Goal: Information Seeking & Learning: Learn about a topic

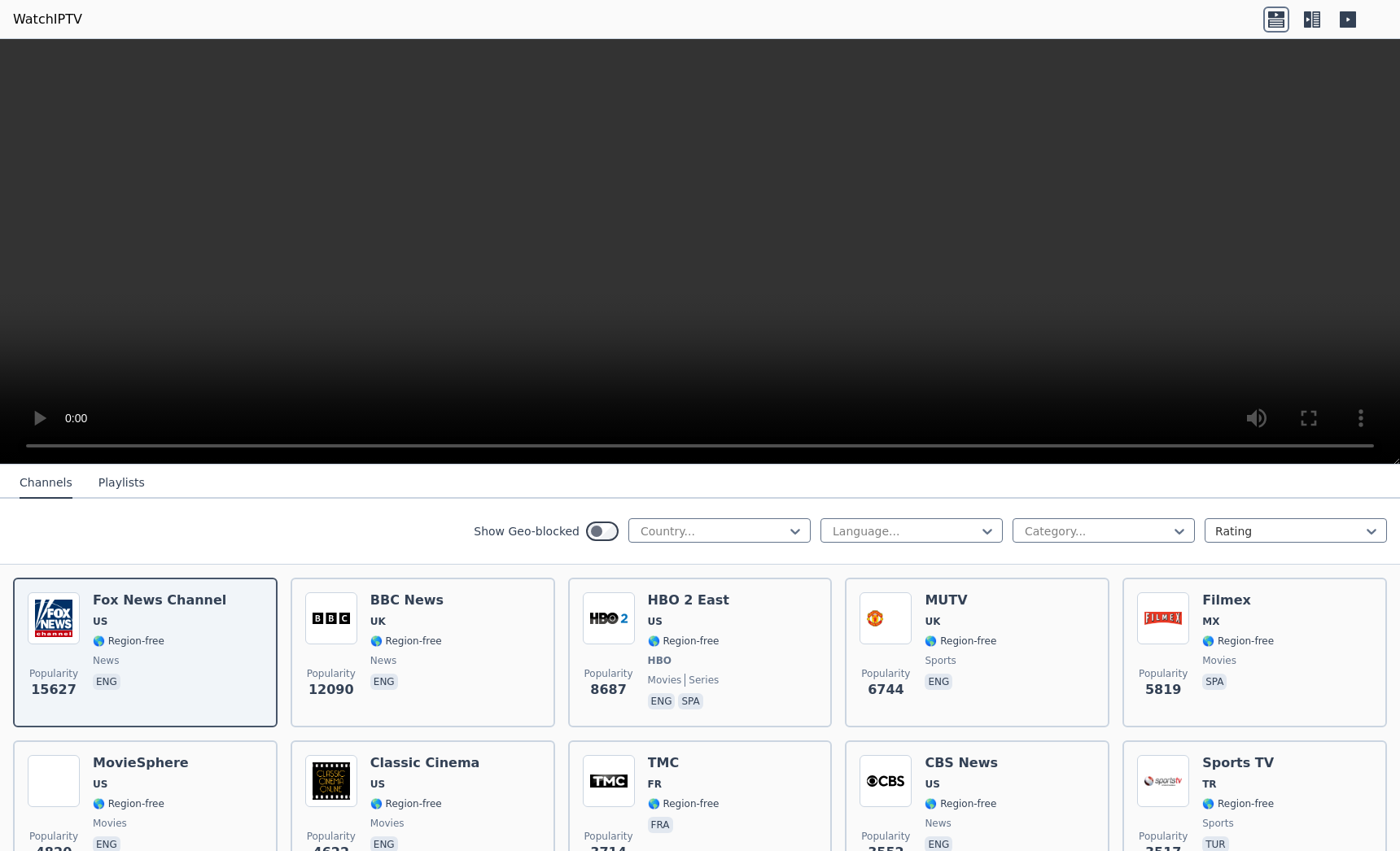
scroll to position [132, 0]
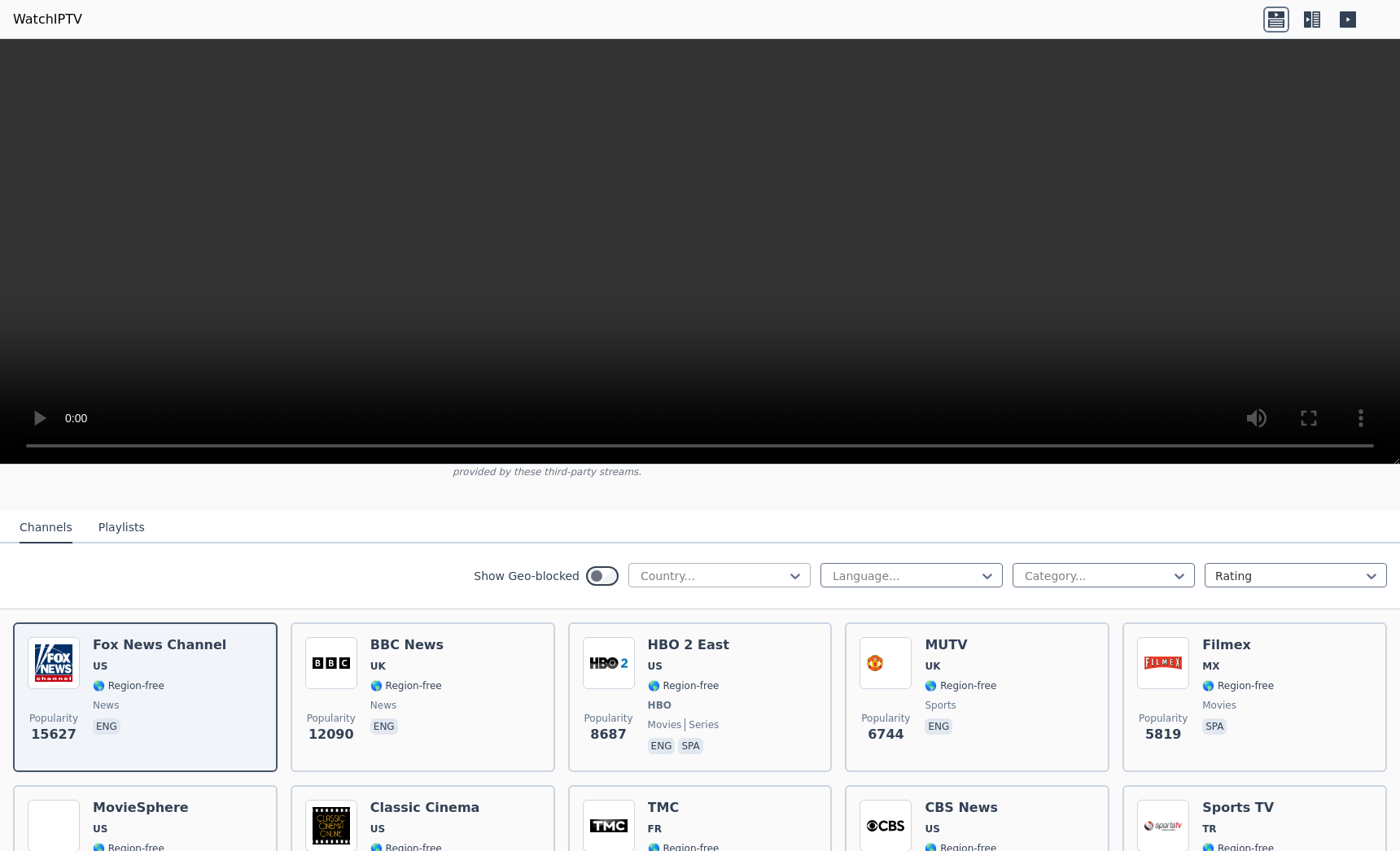
click at [732, 568] on div at bounding box center [713, 576] width 148 height 16
type input "**"
click at [660, 597] on div "[GEOGRAPHIC_DATA]" at bounding box center [719, 611] width 182 height 29
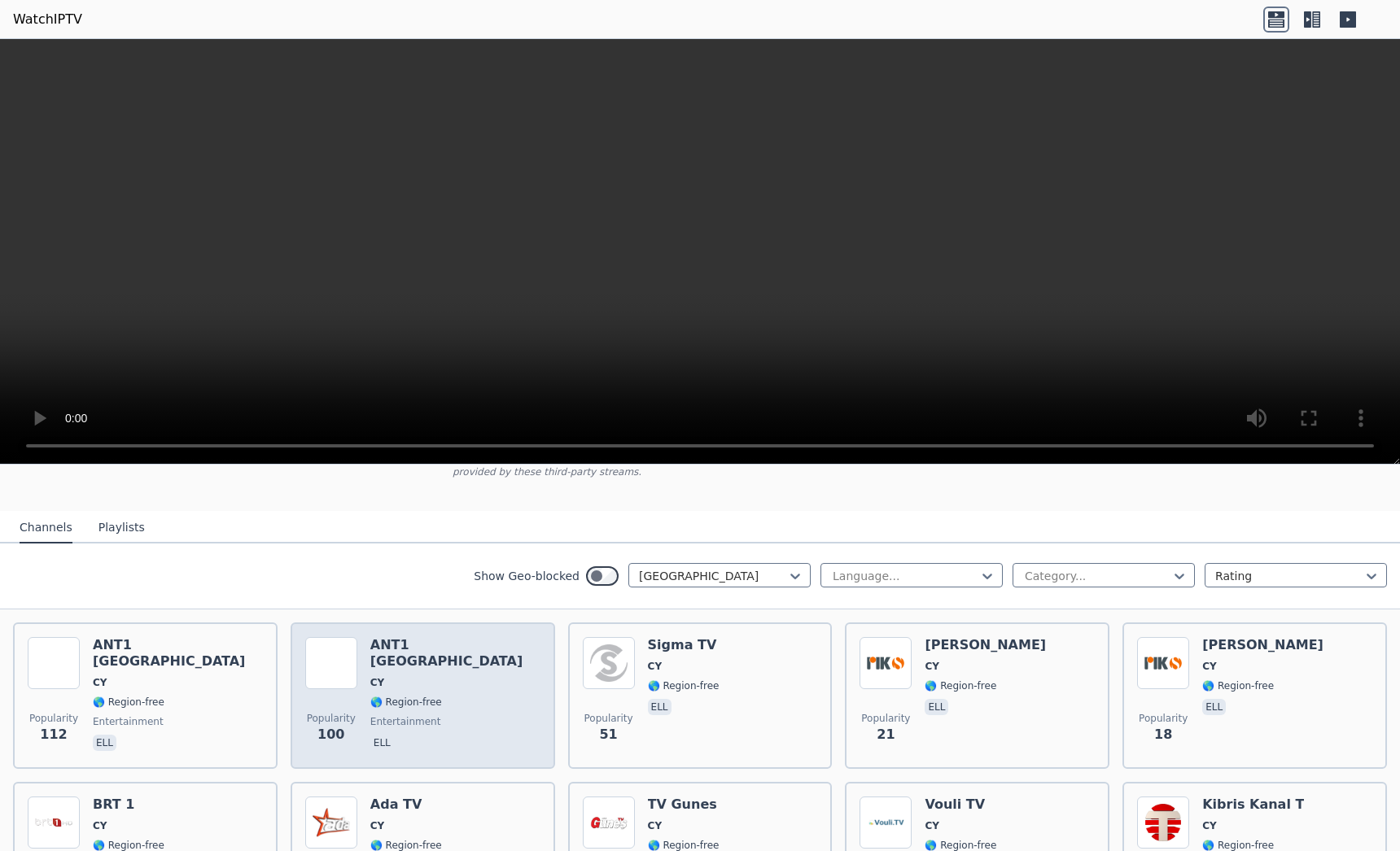
click at [446, 662] on div "Popularity 100 ANT1 [GEOGRAPHIC_DATA] [GEOGRAPHIC_DATA] 🌎 Region-free entertain…" at bounding box center [422, 696] width 235 height 117
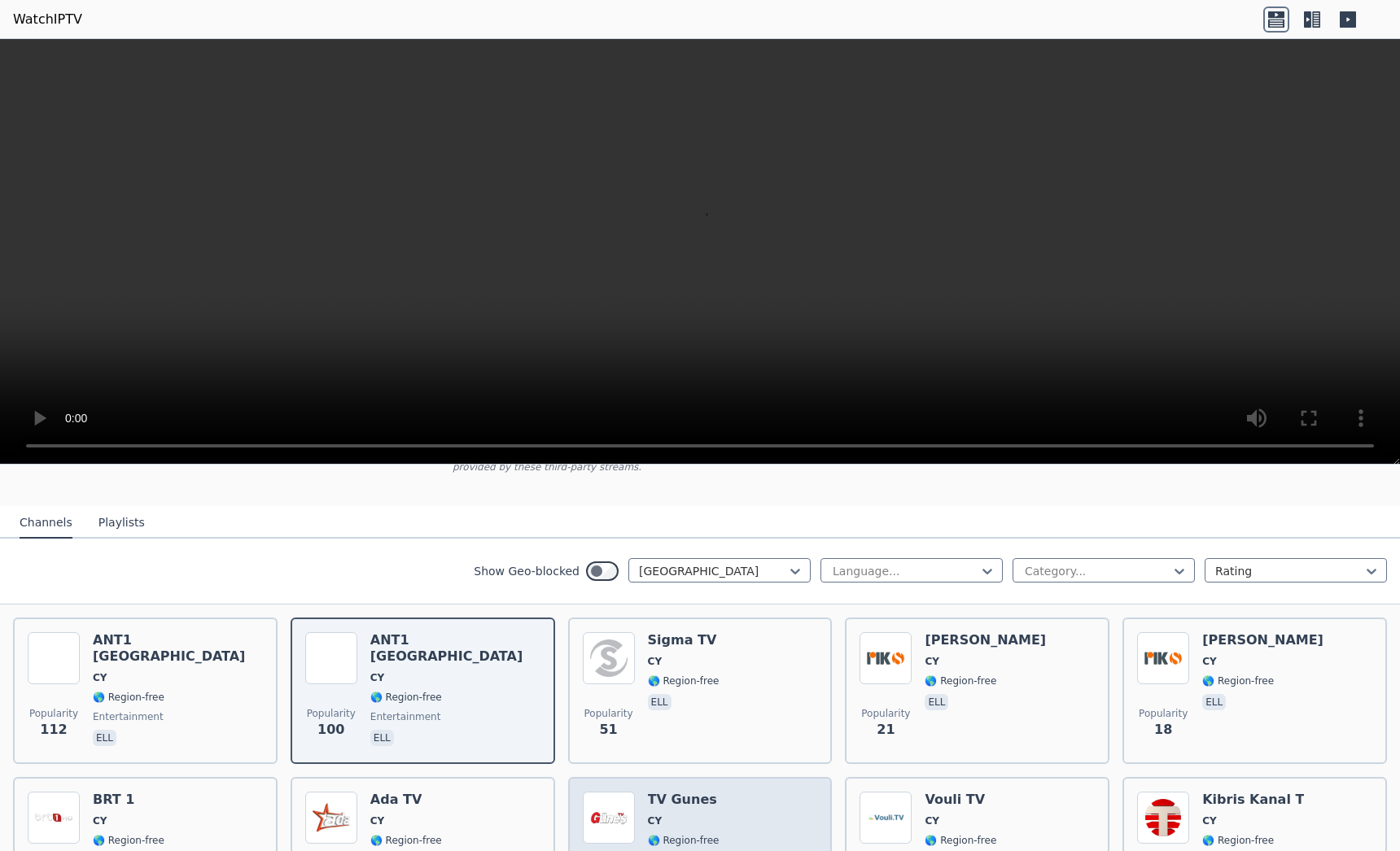
scroll to position [138, 0]
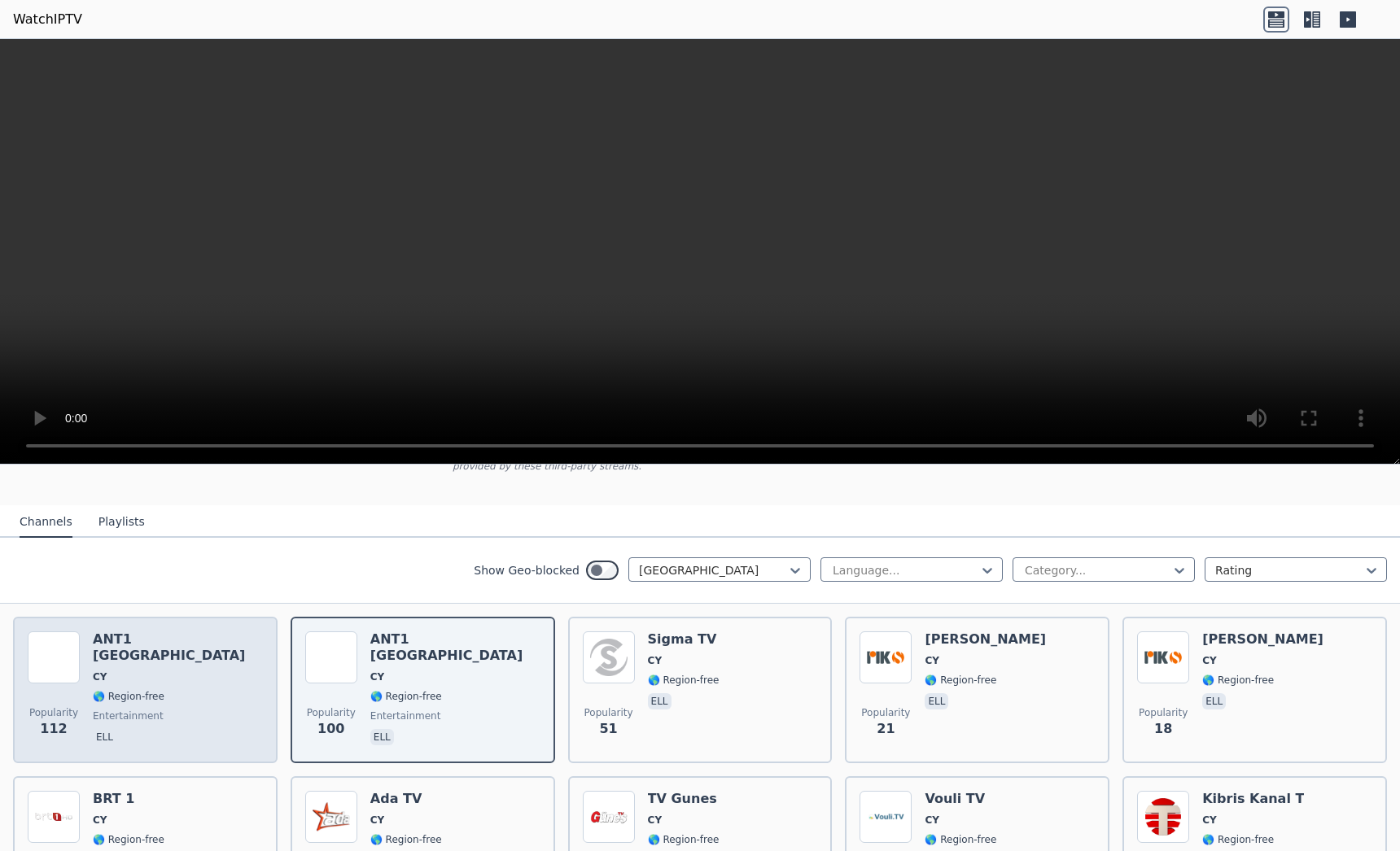
click at [52, 667] on img at bounding box center [54, 658] width 52 height 52
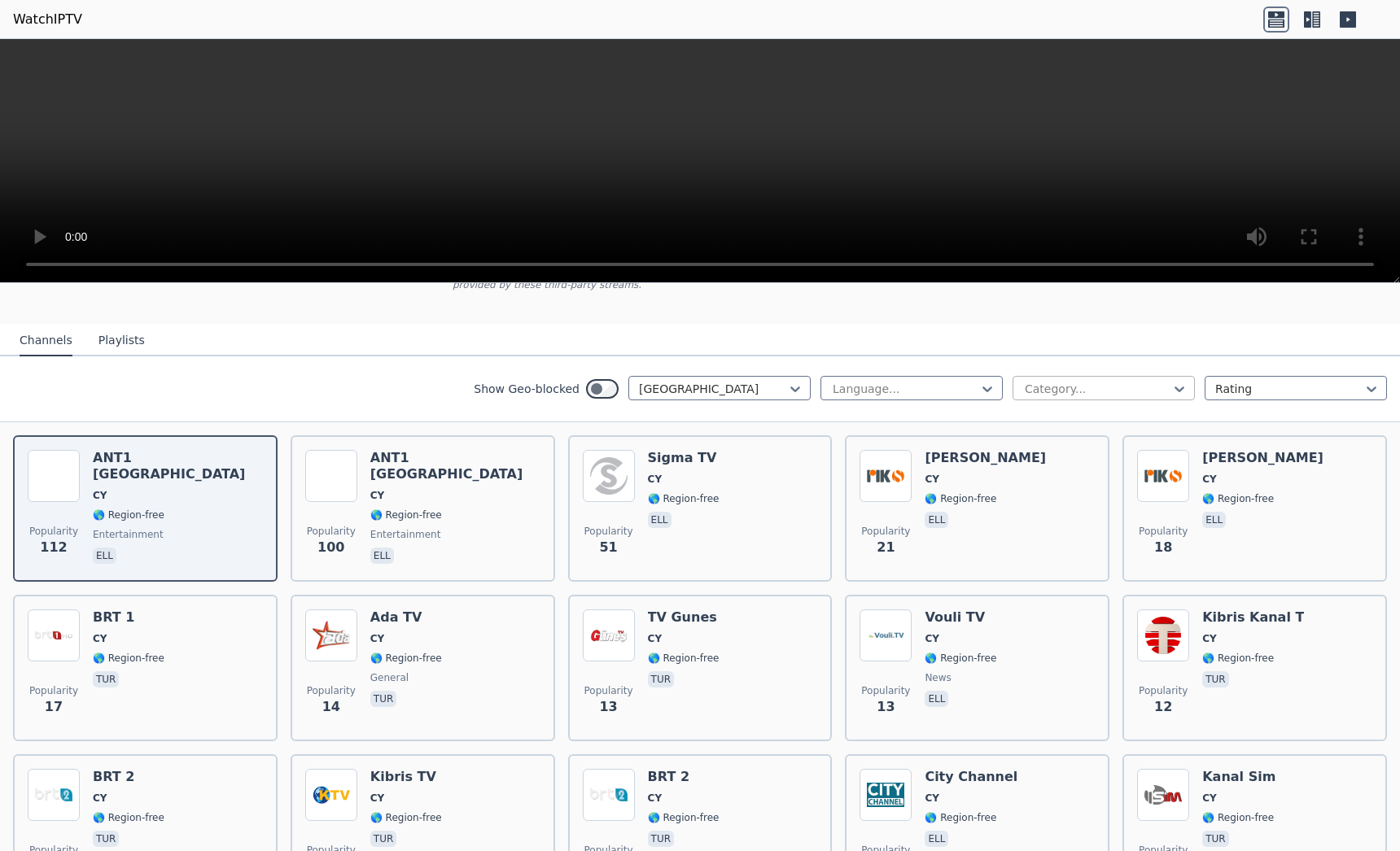
click at [1023, 380] on div at bounding box center [1097, 388] width 148 height 16
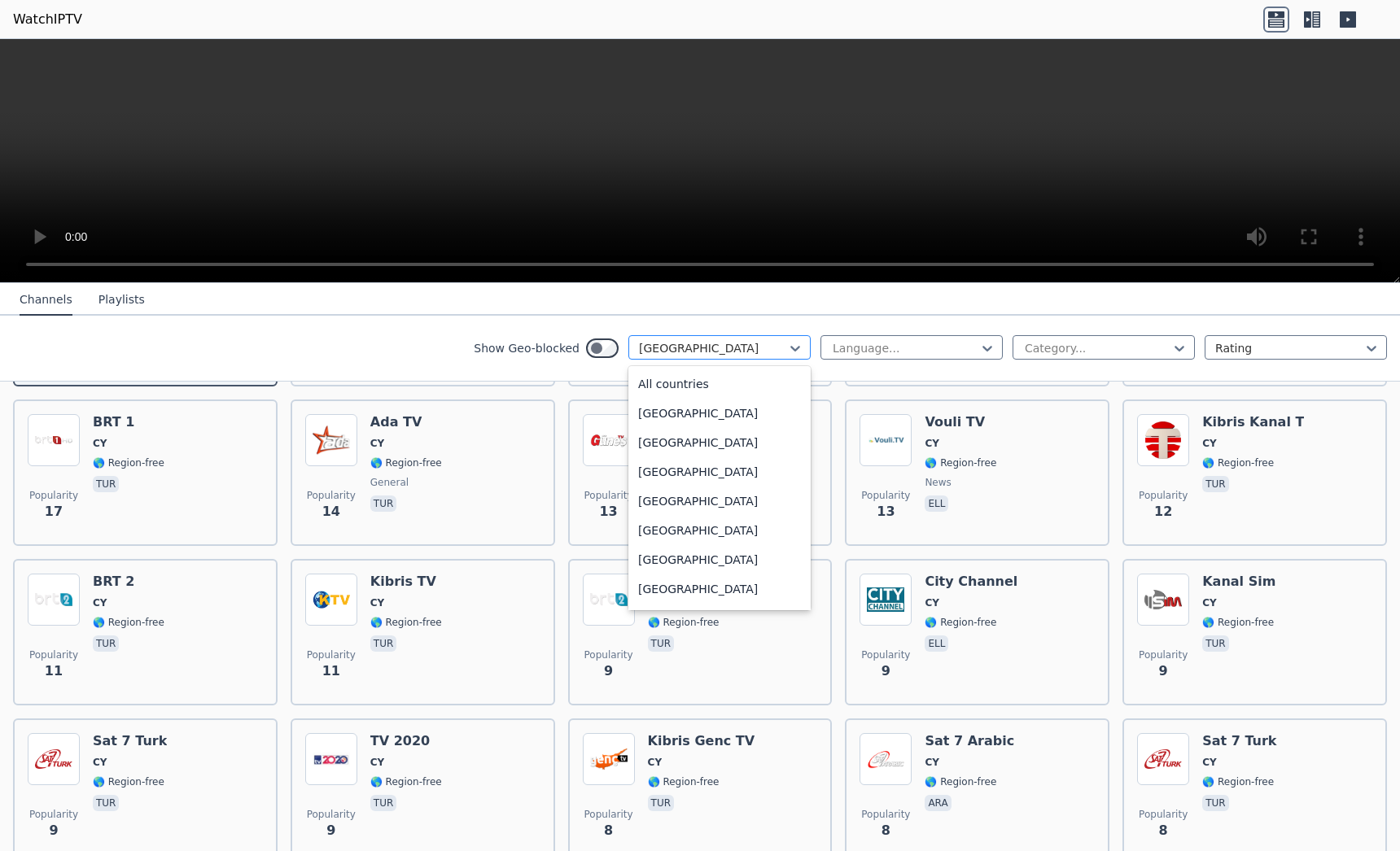
scroll to position [1175, 0]
click at [732, 345] on div at bounding box center [713, 348] width 148 height 16
type input "**"
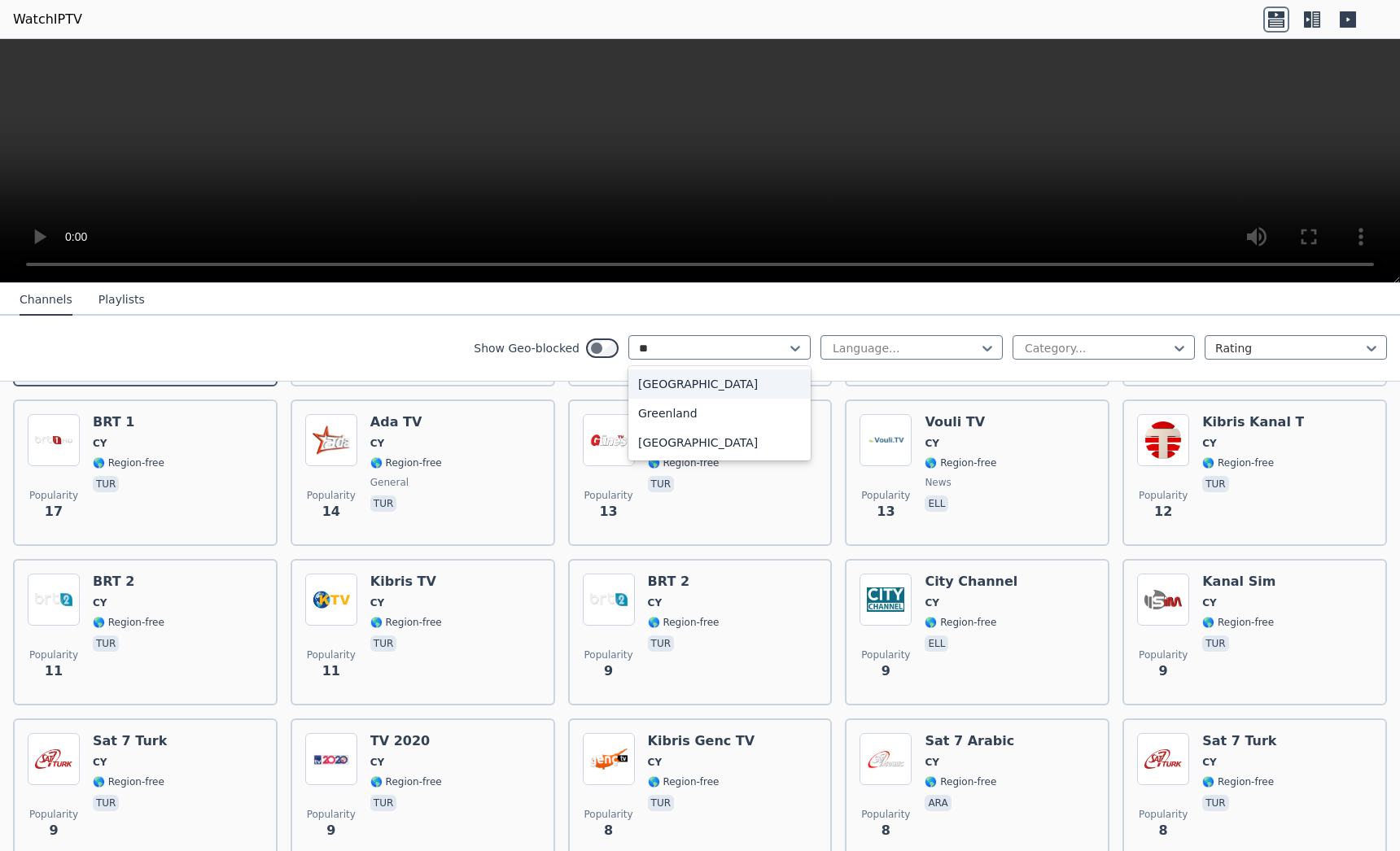
click at [672, 380] on div "[GEOGRAPHIC_DATA]" at bounding box center [719, 383] width 182 height 29
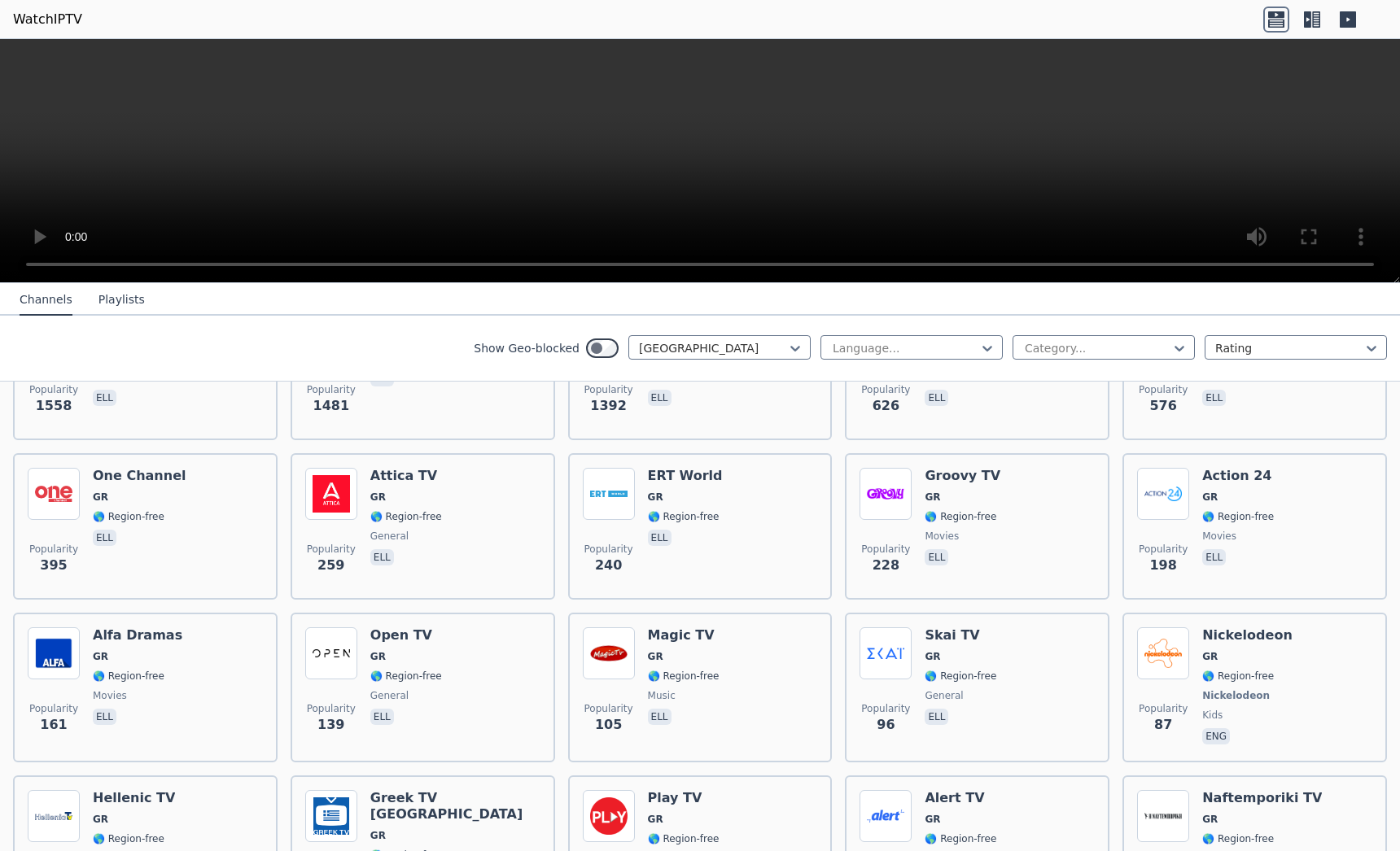
scroll to position [278, 0]
click at [124, 369] on div "Show Geo-blocked option [GEOGRAPHIC_DATA], selected. Greece Language... Categor…" at bounding box center [700, 348] width 1400 height 66
click at [108, 300] on button "Playlists" at bounding box center [122, 299] width 47 height 31
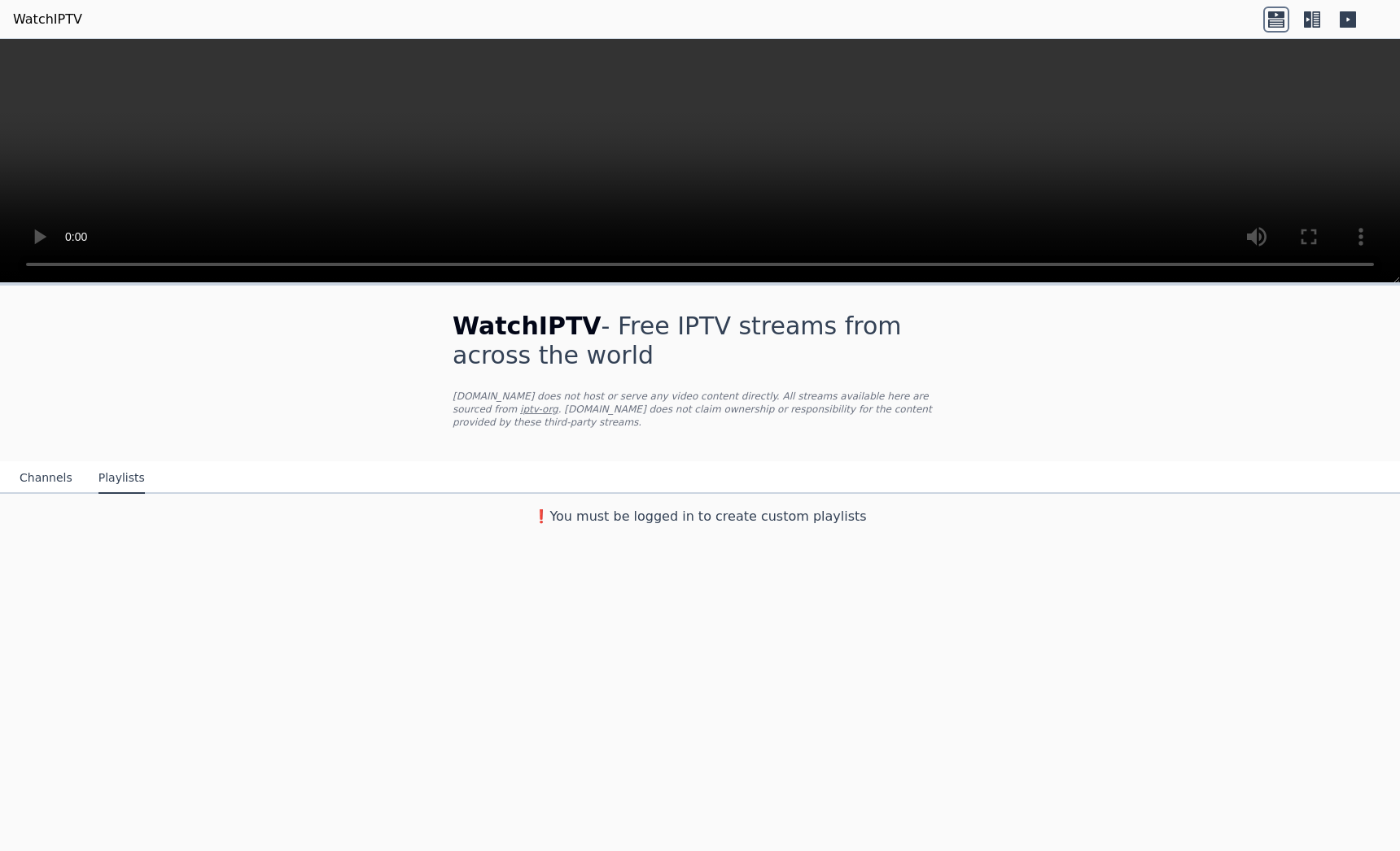
click at [33, 463] on button "Channels" at bounding box center [46, 478] width 53 height 31
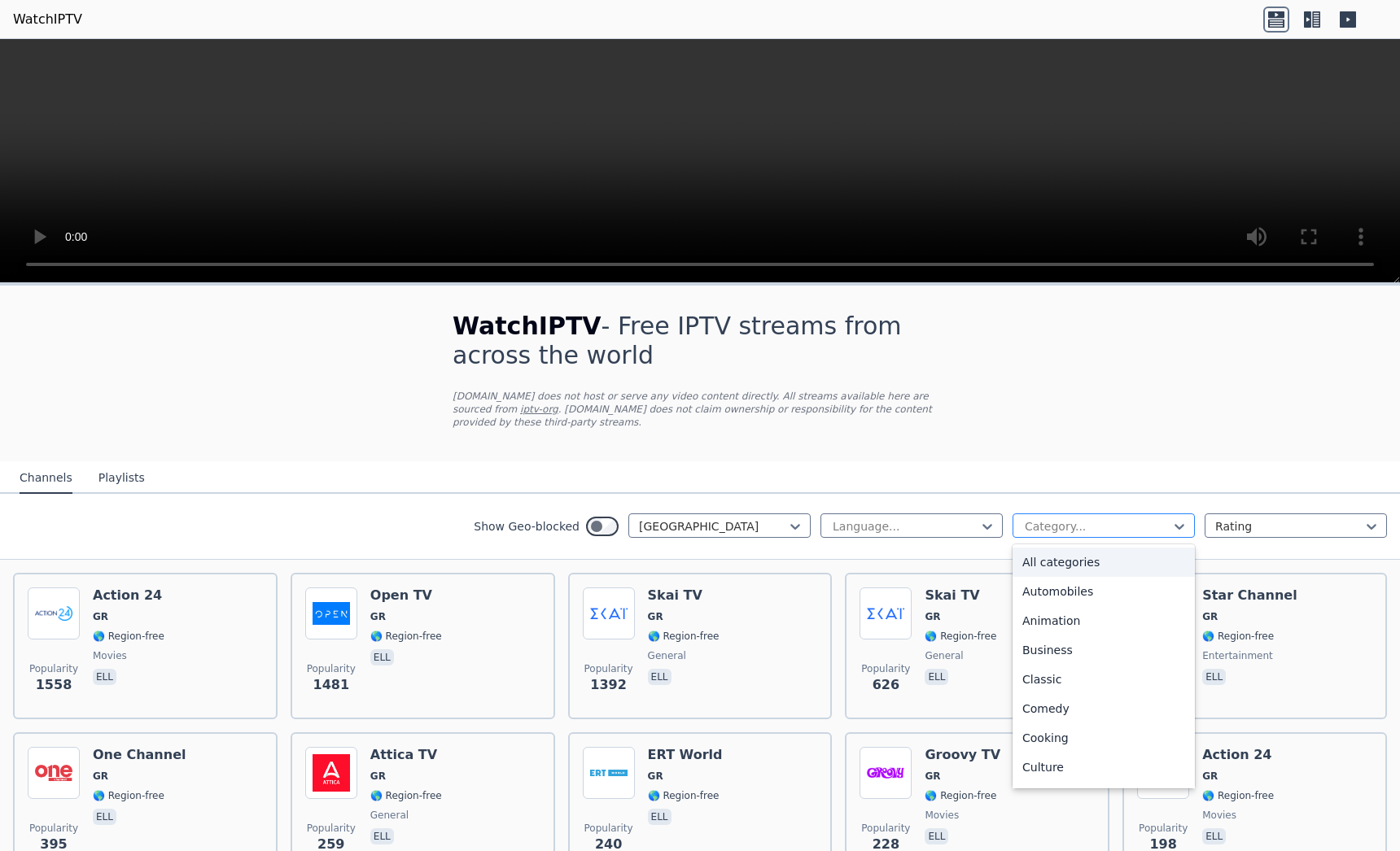
click at [1023, 518] on div at bounding box center [1097, 525] width 148 height 16
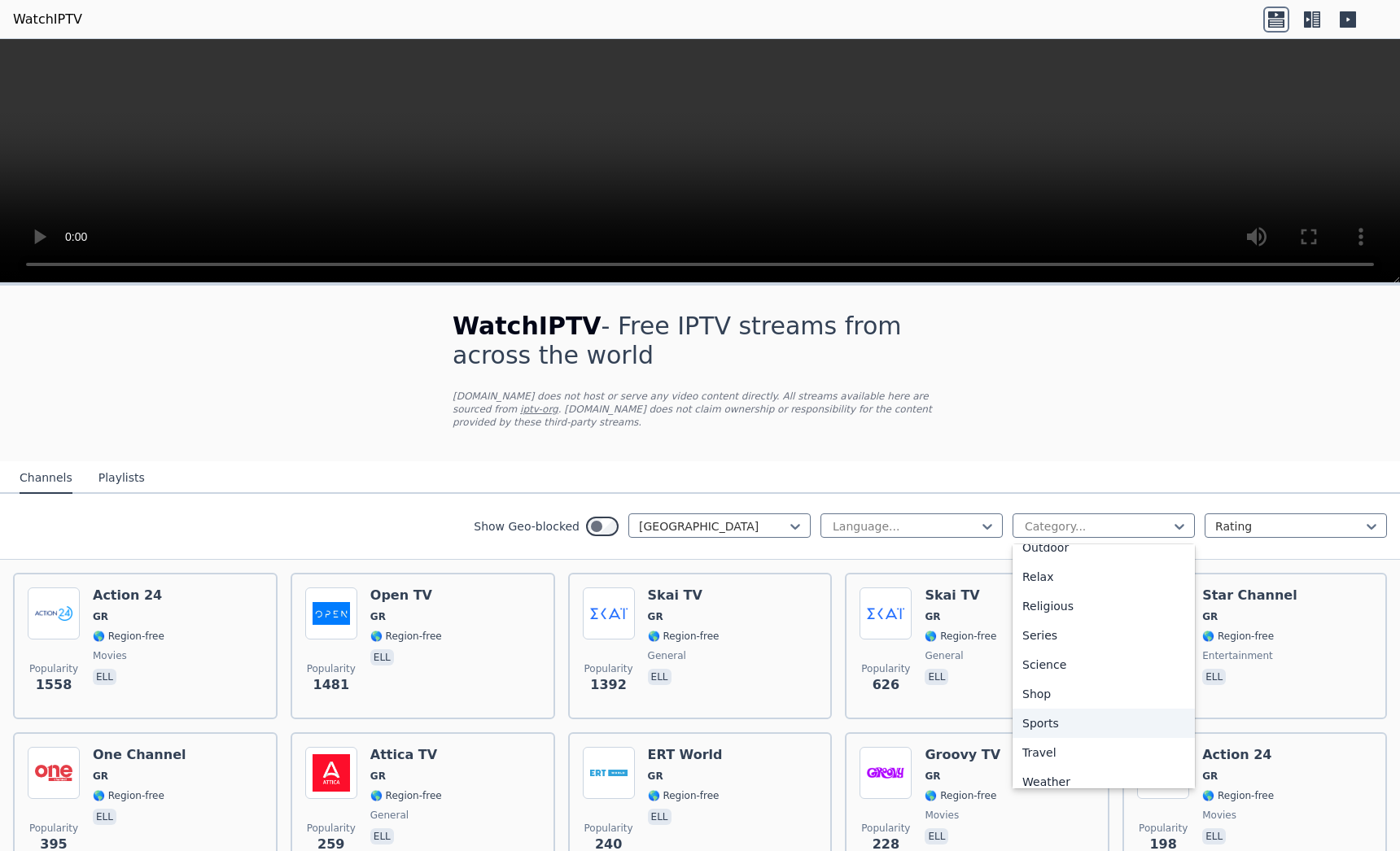
click at [1050, 709] on div "Sports" at bounding box center [1103, 723] width 182 height 29
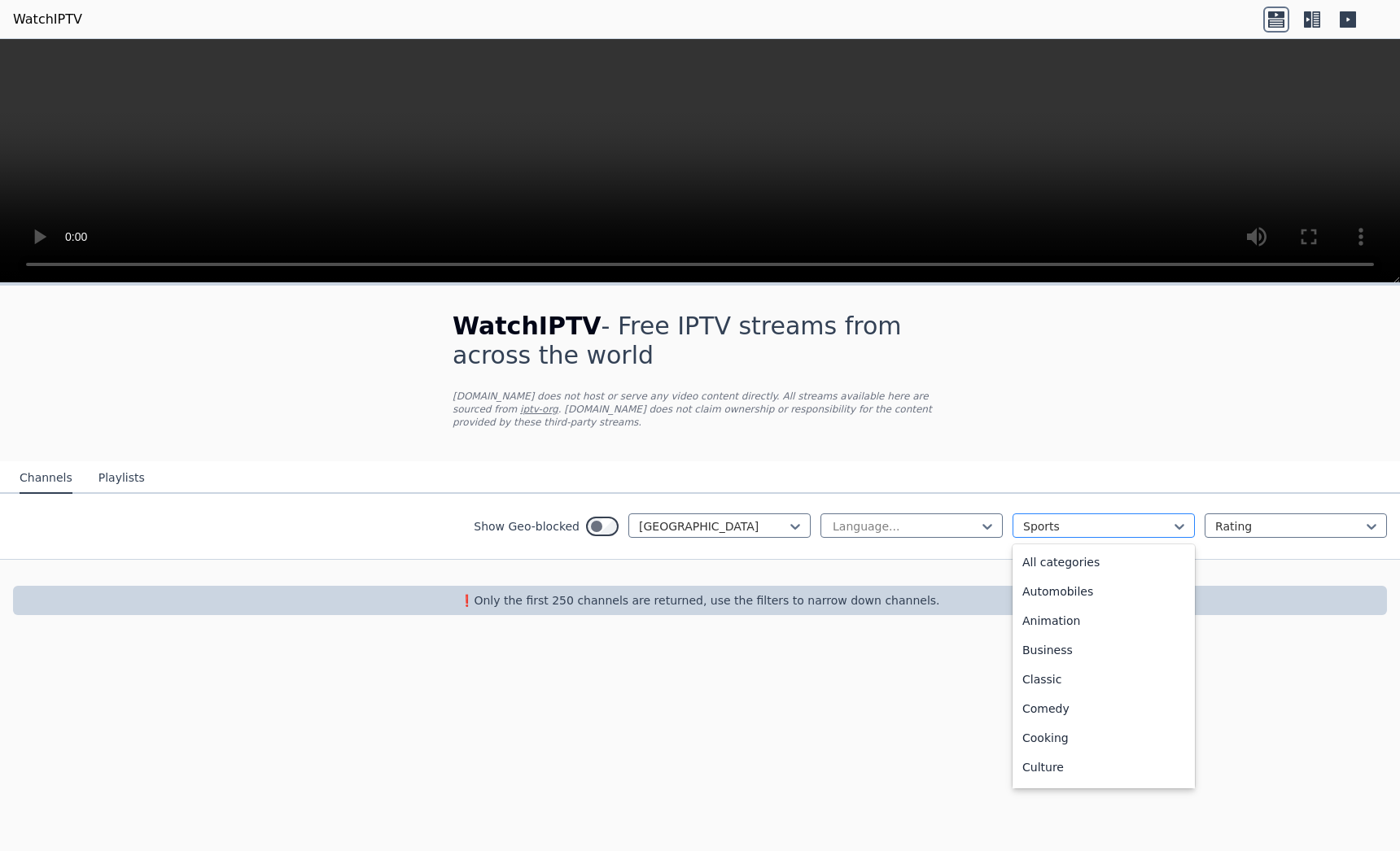
click at [1060, 518] on div at bounding box center [1097, 525] width 148 height 16
click at [1058, 548] on div "All categories" at bounding box center [1103, 562] width 182 height 29
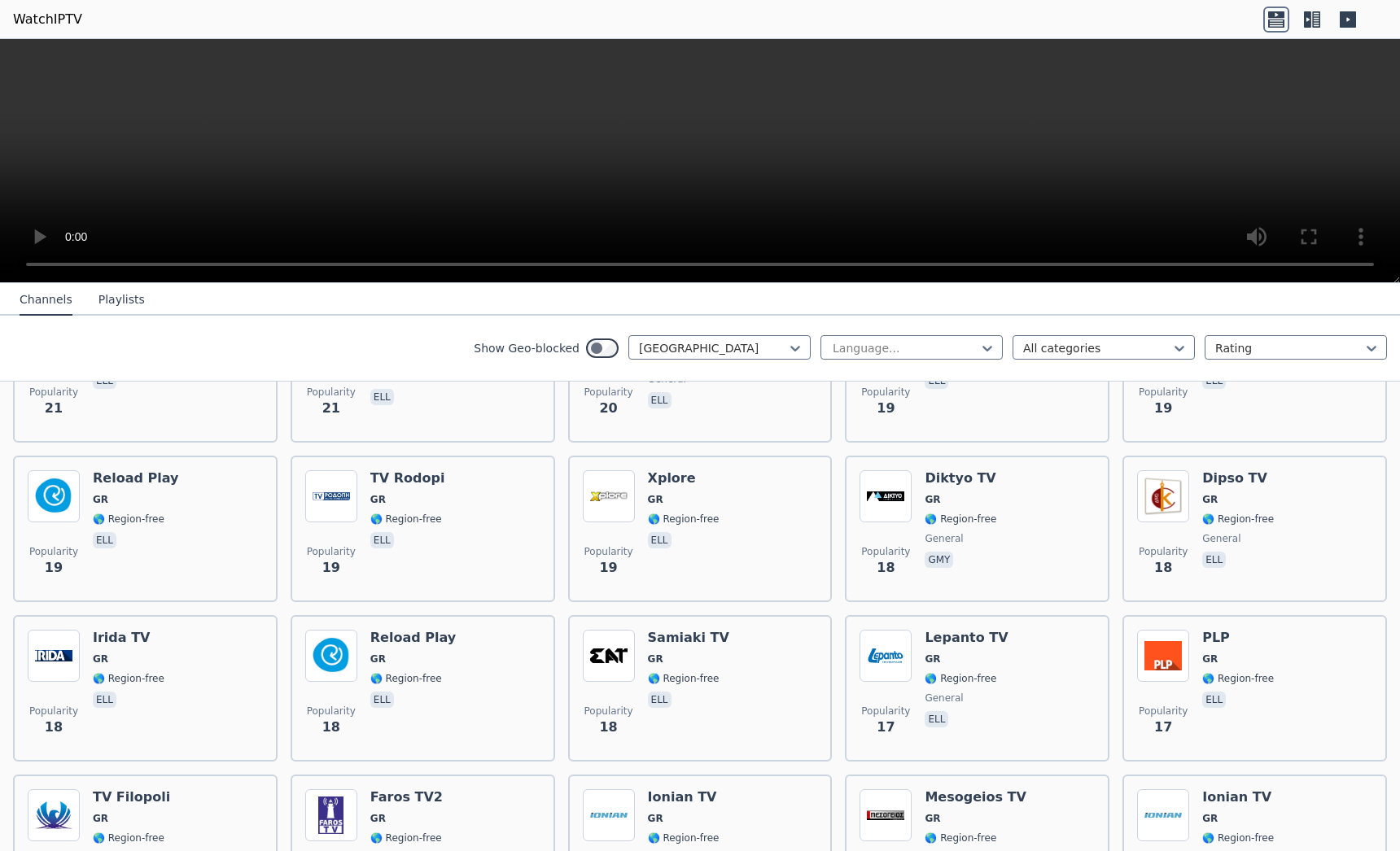
scroll to position [2322, 0]
